Goal: Find specific page/section

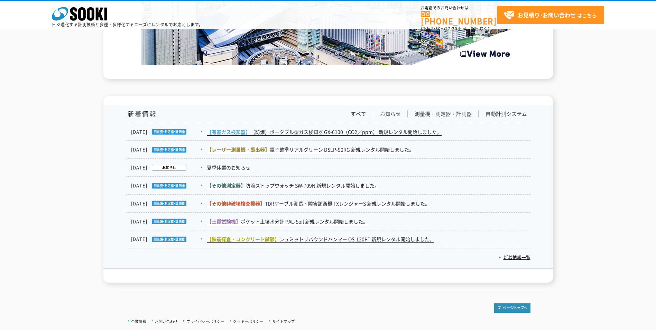
scroll to position [1107, 0]
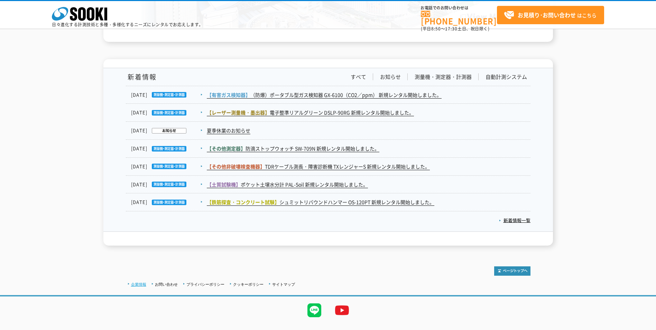
click at [134, 284] on link "企業情報" at bounding box center [138, 284] width 15 height 4
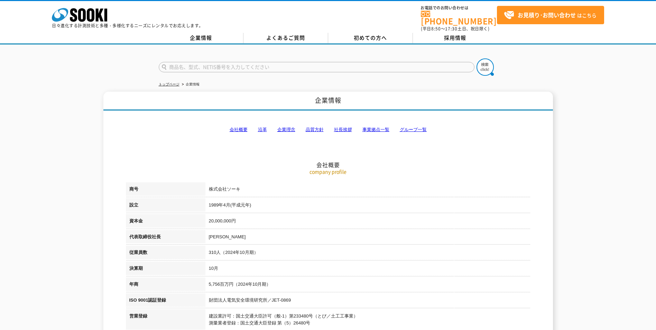
click at [366, 127] on link "事業拠点一覧" at bounding box center [375, 129] width 27 height 5
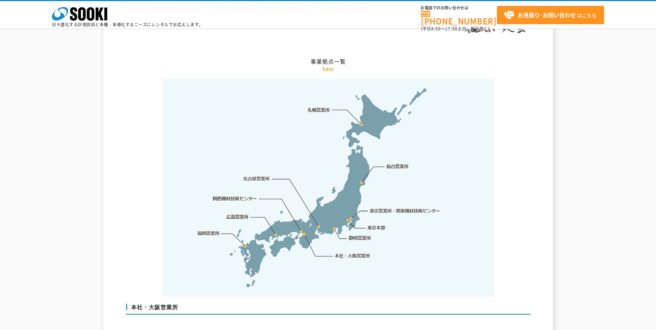
scroll to position [1389, 0]
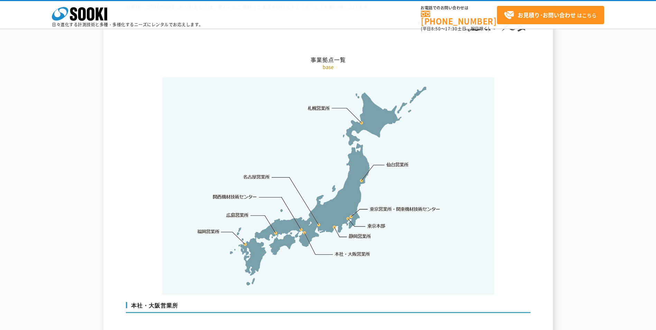
click at [377, 223] on link "東京本部" at bounding box center [377, 226] width 18 height 7
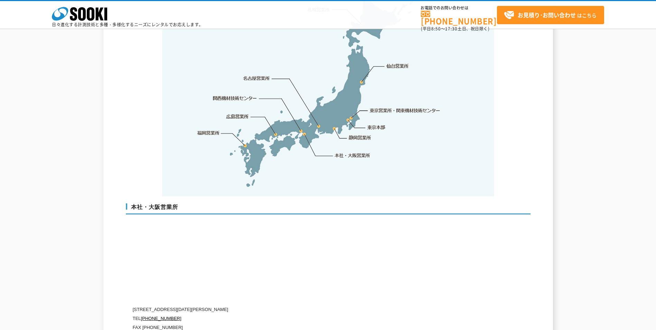
scroll to position [1414, 0]
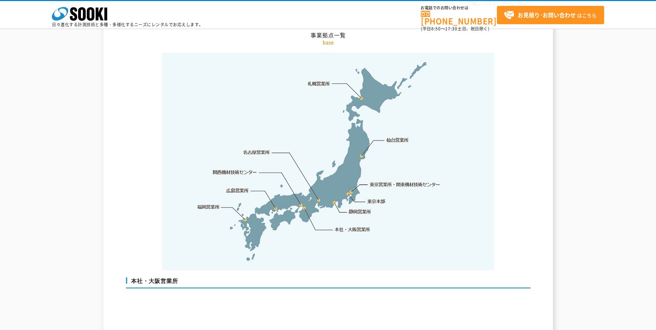
click at [394, 181] on link "東京営業所・関東機材技術センター" at bounding box center [405, 184] width 71 height 7
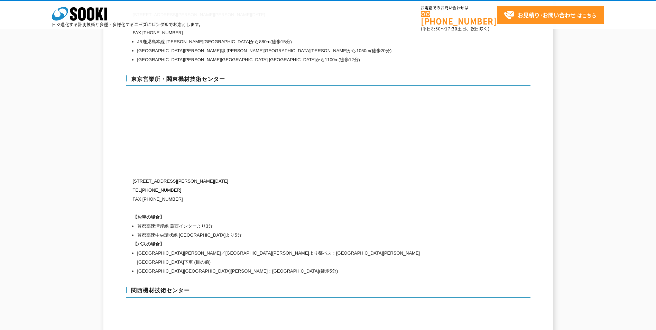
scroll to position [2922, 0]
